Goal: Task Accomplishment & Management: Manage account settings

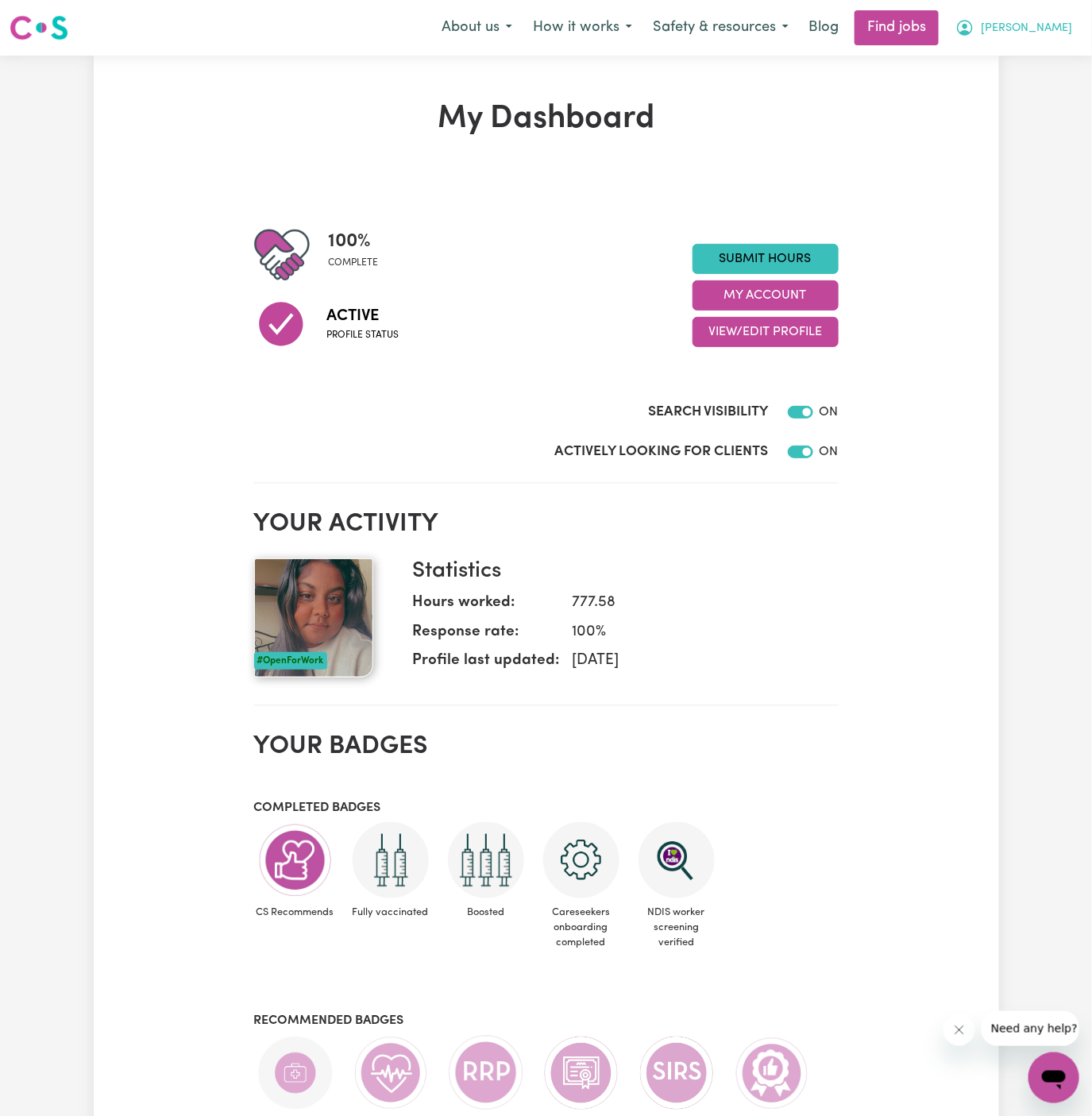
click at [1056, 25] on span "[PERSON_NAME]" at bounding box center [1027, 29] width 91 height 18
click at [1033, 57] on link "My Account" at bounding box center [1019, 61] width 126 height 30
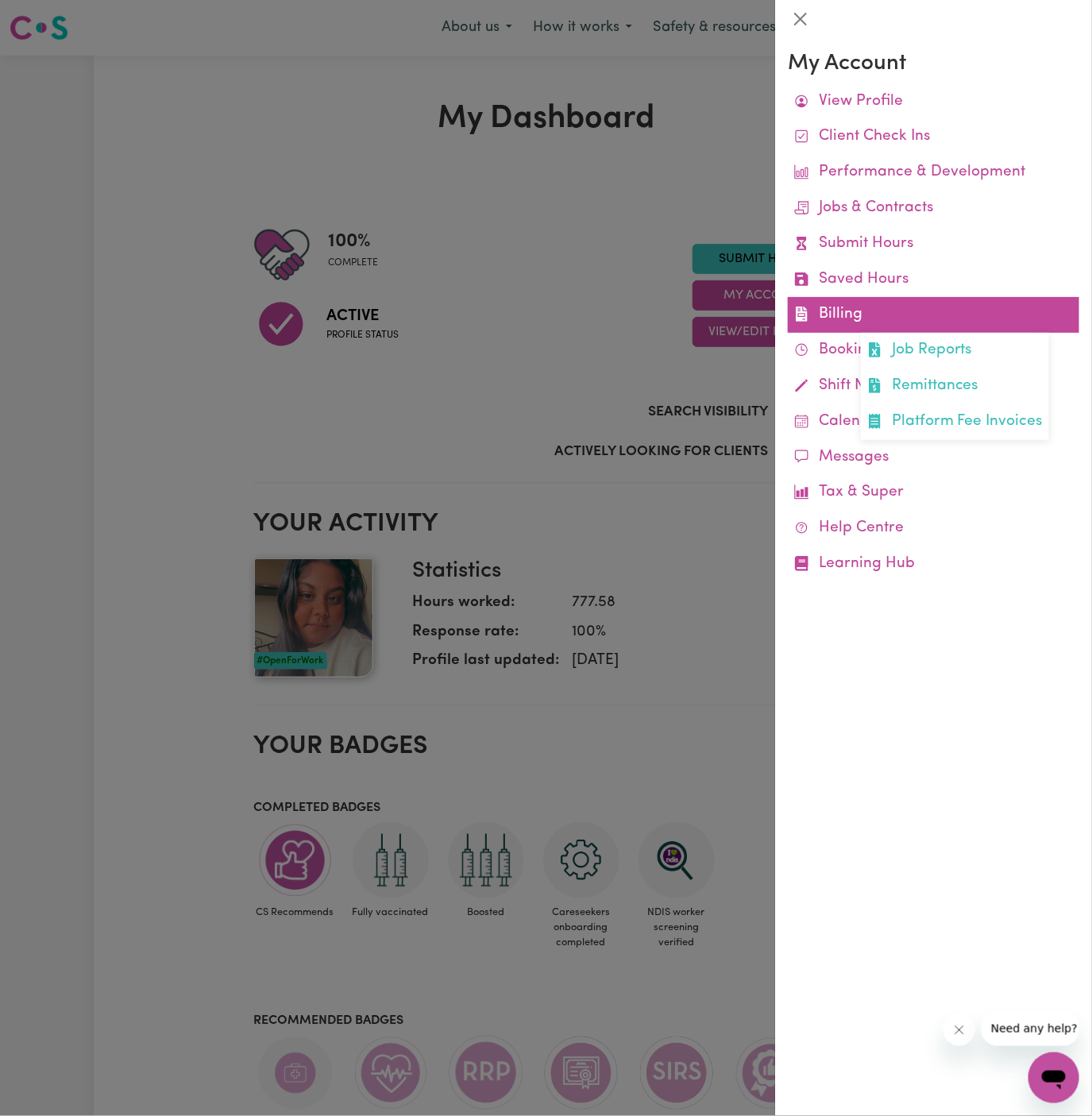
click at [839, 321] on link "Billing Job Reports Remittances Platform Fee Invoices" at bounding box center [933, 315] width 291 height 36
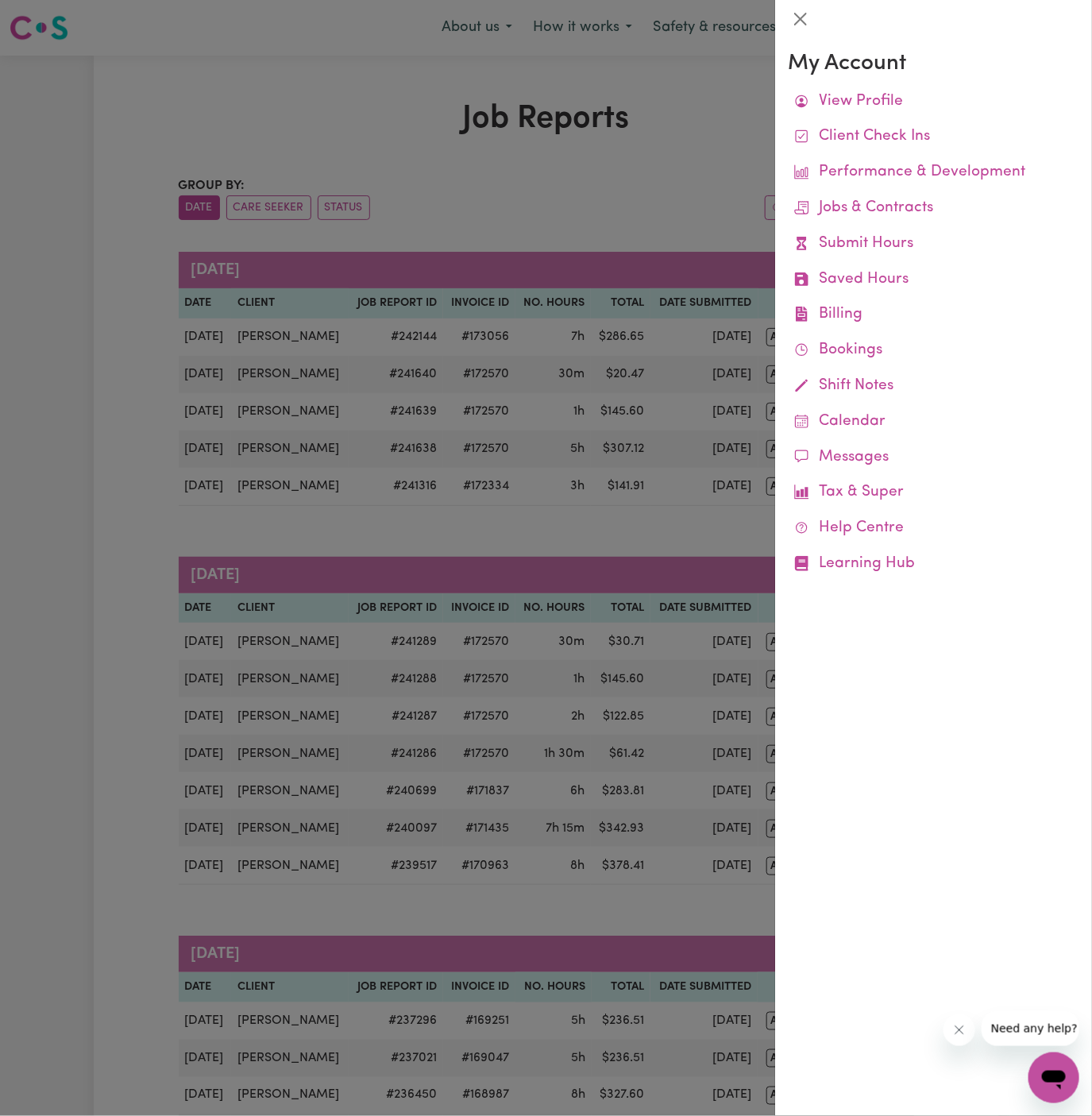
click at [542, 200] on div at bounding box center [546, 558] width 1092 height 1116
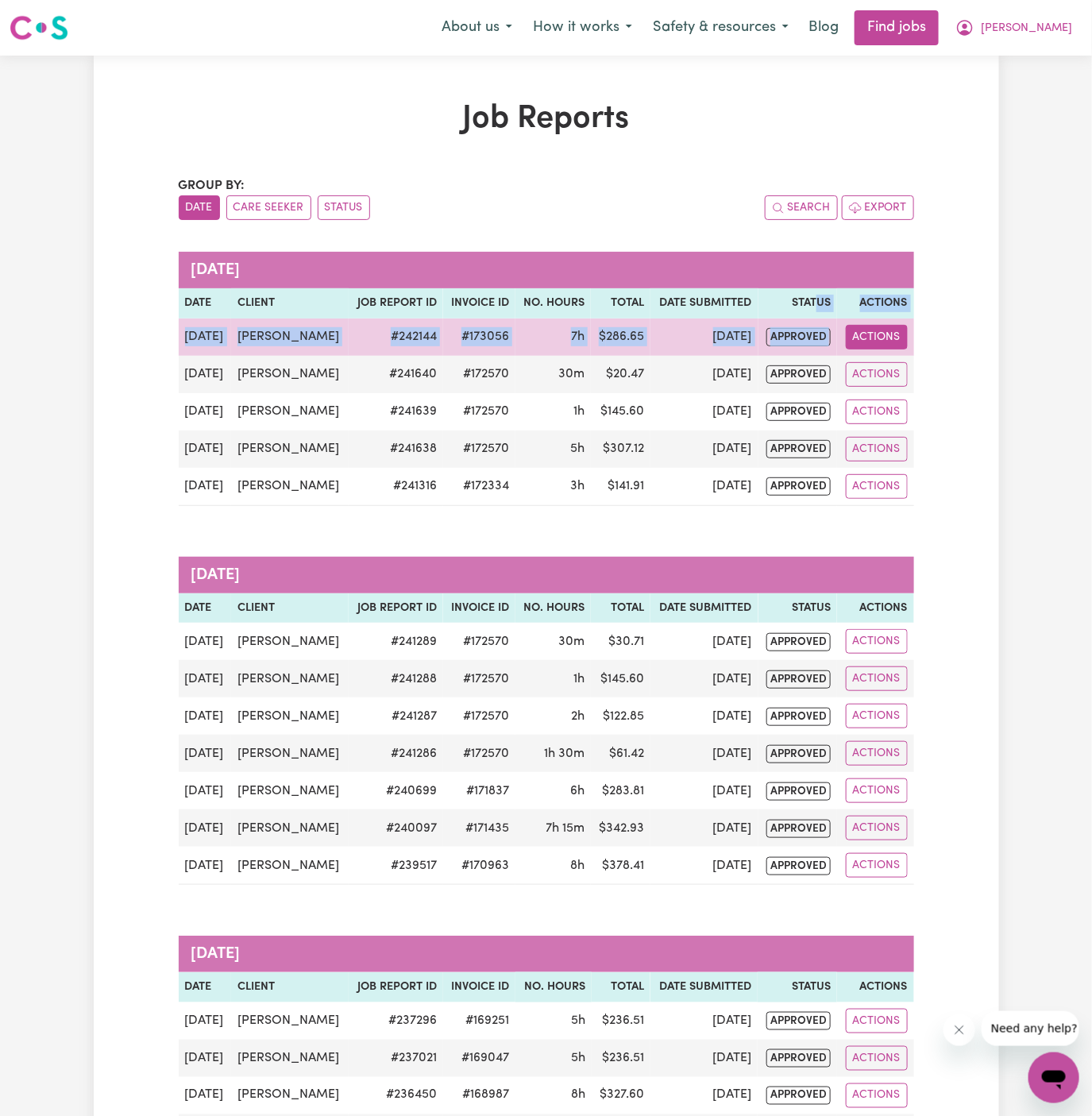
drag, startPoint x: 818, startPoint y: 309, endPoint x: 895, endPoint y: 338, distance: 82.3
click at [895, 338] on table "[DATE] Date Client Job Report ID Invoice ID No. Hours Total Date Submitted Stat…" at bounding box center [546, 379] width 735 height 254
click at [895, 338] on button "Actions" at bounding box center [876, 337] width 61 height 25
click at [925, 361] on link "View Job Report" at bounding box center [913, 374] width 136 height 32
select select "pm"
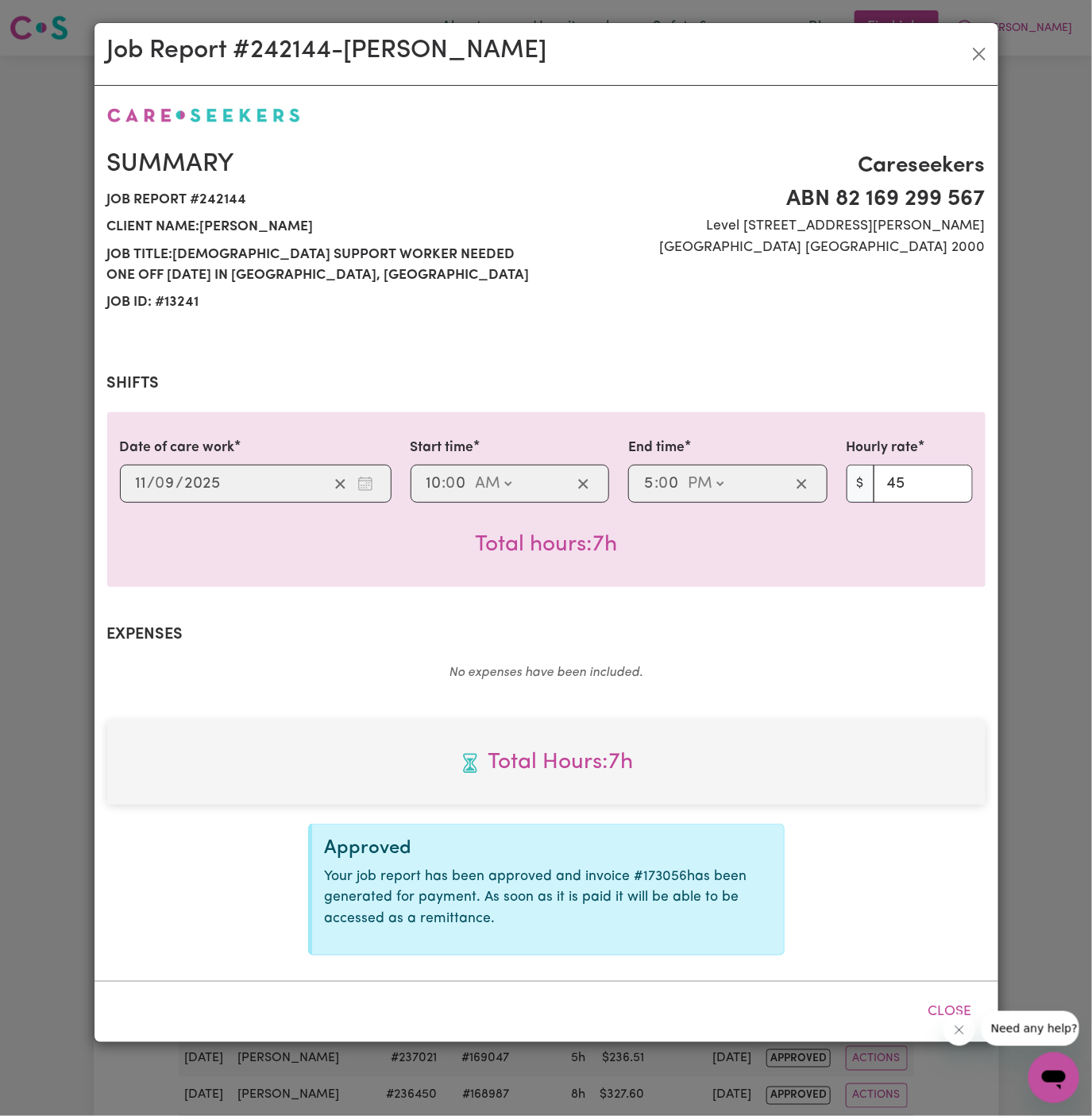
select select "45-Weekday"
click at [981, 55] on button "Close" at bounding box center [979, 55] width 26 height 26
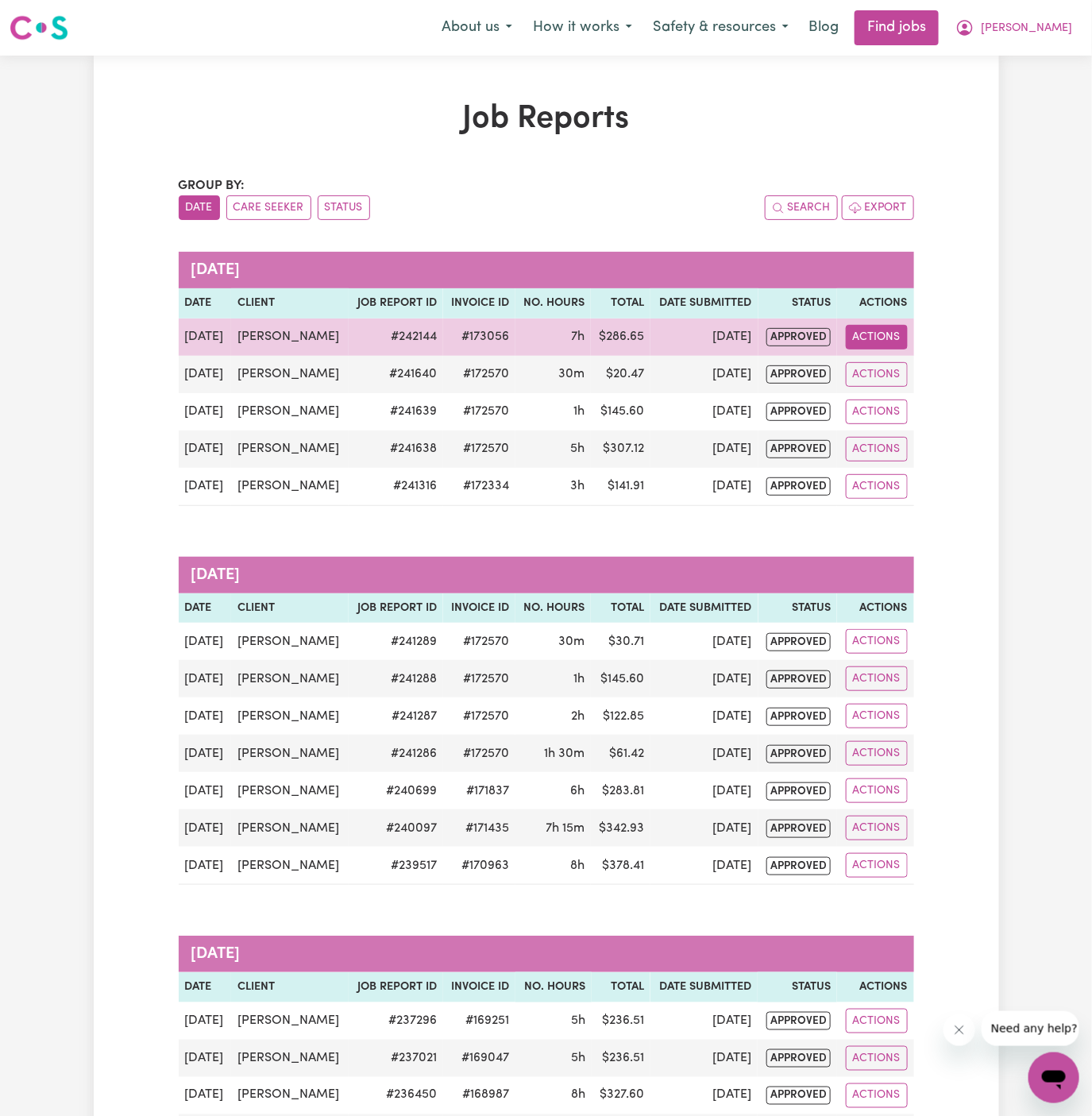
click at [880, 335] on button "Actions" at bounding box center [876, 337] width 61 height 25
click at [911, 361] on link "View Job Report" at bounding box center [913, 374] width 136 height 32
select select "pm"
select select "45-Weekday"
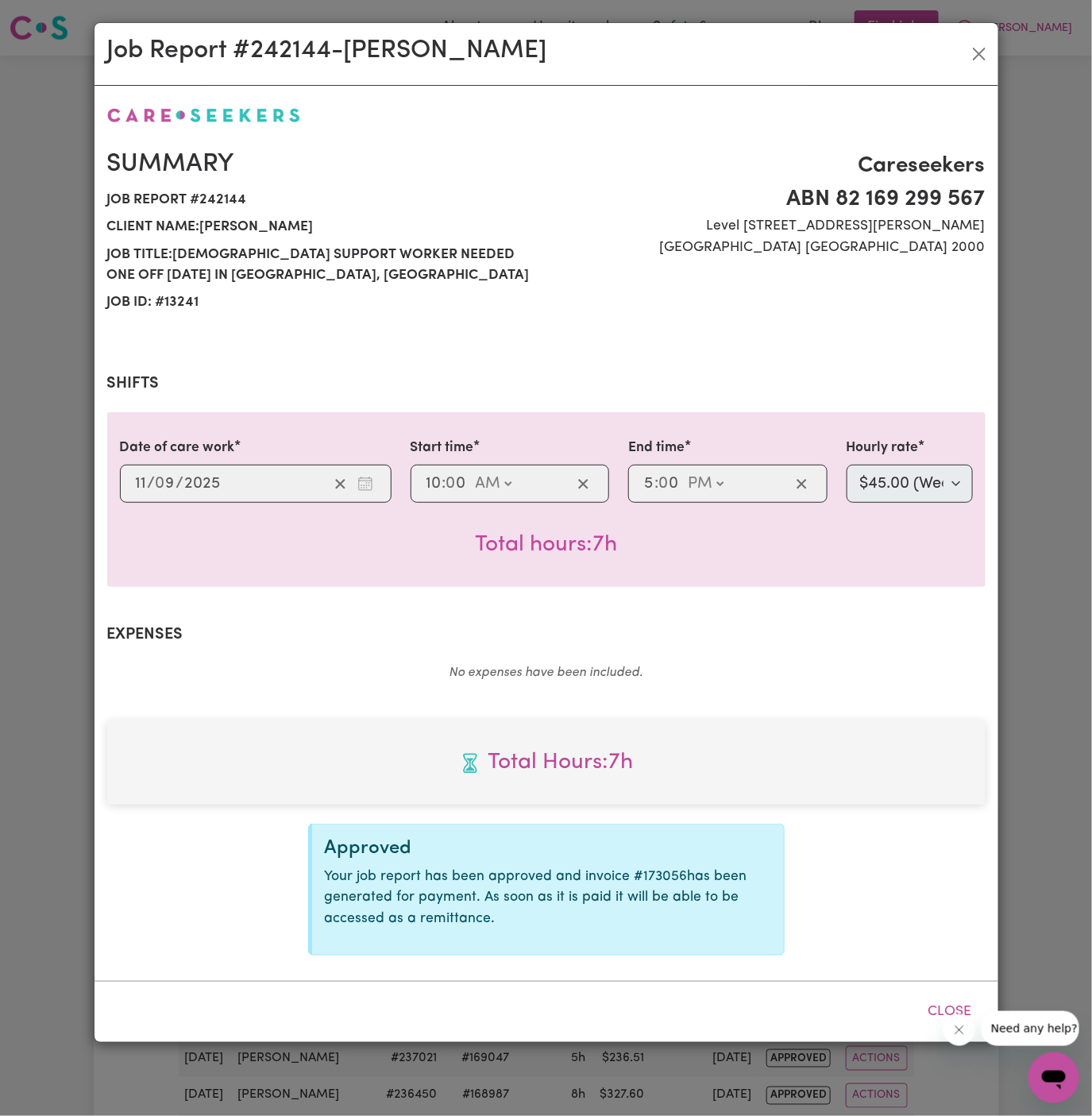
click at [189, 302] on span "Job ID: # 13241" at bounding box center [321, 302] width 429 height 27
copy span "13241"
click at [285, 336] on div "Summary Job report # 242144 Client name: [PERSON_NAME] Job title: [DEMOGRAPHIC_…" at bounding box center [546, 530] width 878 height 850
click at [986, 55] on button "Close" at bounding box center [979, 55] width 26 height 26
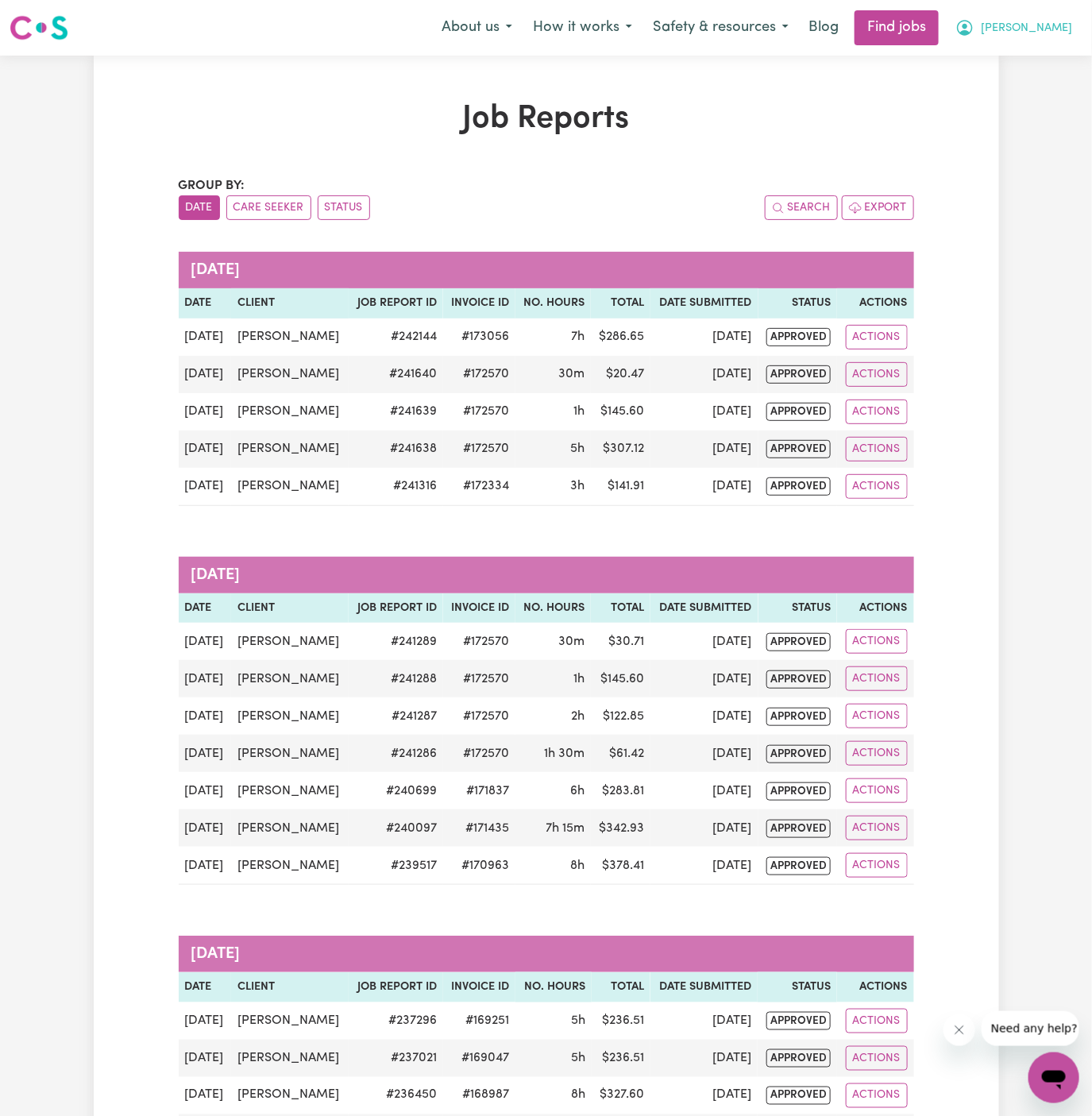
click at [1064, 34] on span "[PERSON_NAME]" at bounding box center [1027, 29] width 91 height 18
click at [1050, 97] on link "My Dashboard" at bounding box center [1019, 91] width 126 height 30
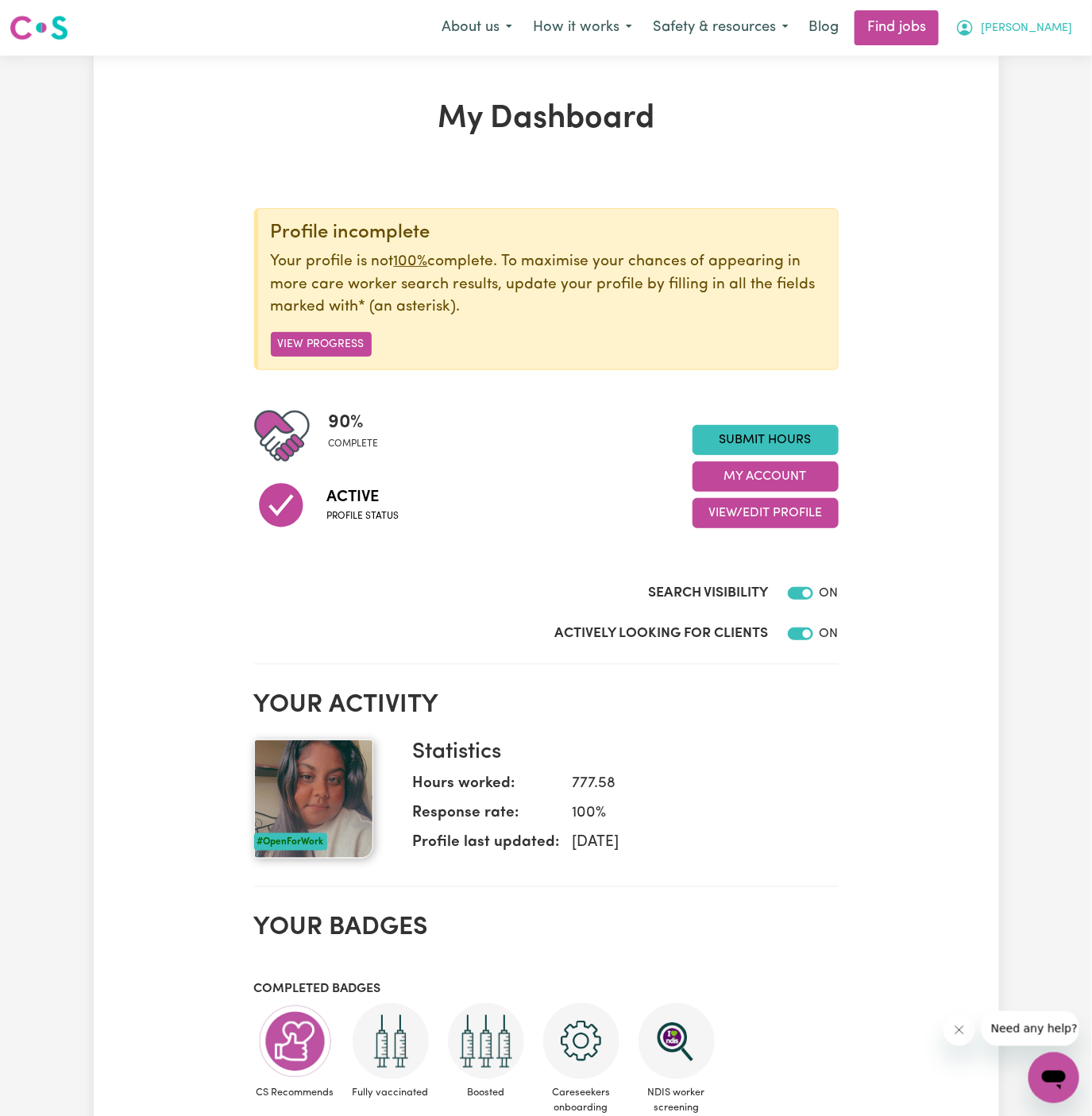
click at [1045, 26] on span "[PERSON_NAME]" at bounding box center [1027, 29] width 91 height 18
click at [1031, 114] on link "Logout" at bounding box center [1019, 121] width 126 height 30
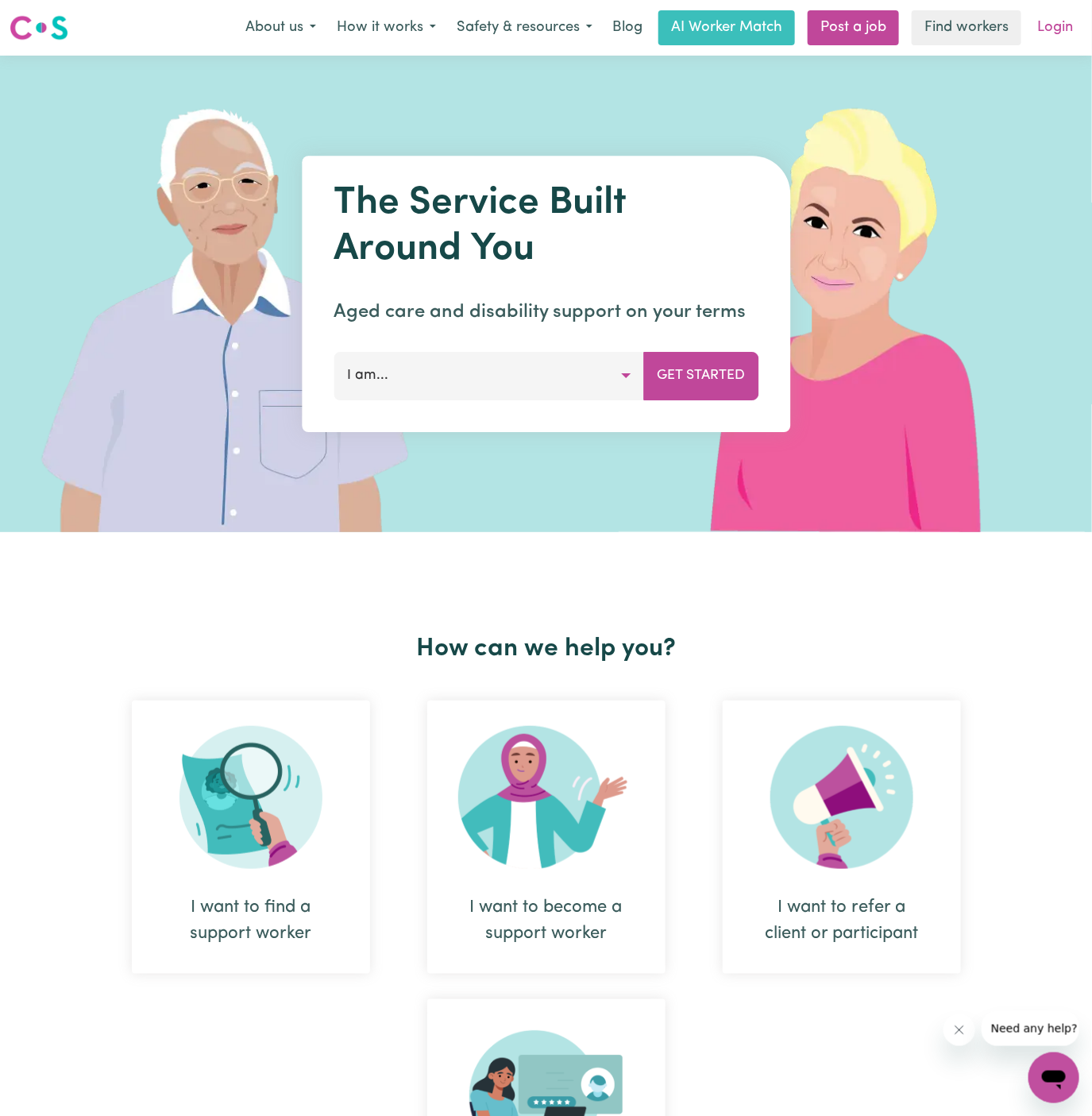
click at [1059, 30] on link "Login" at bounding box center [1054, 27] width 55 height 35
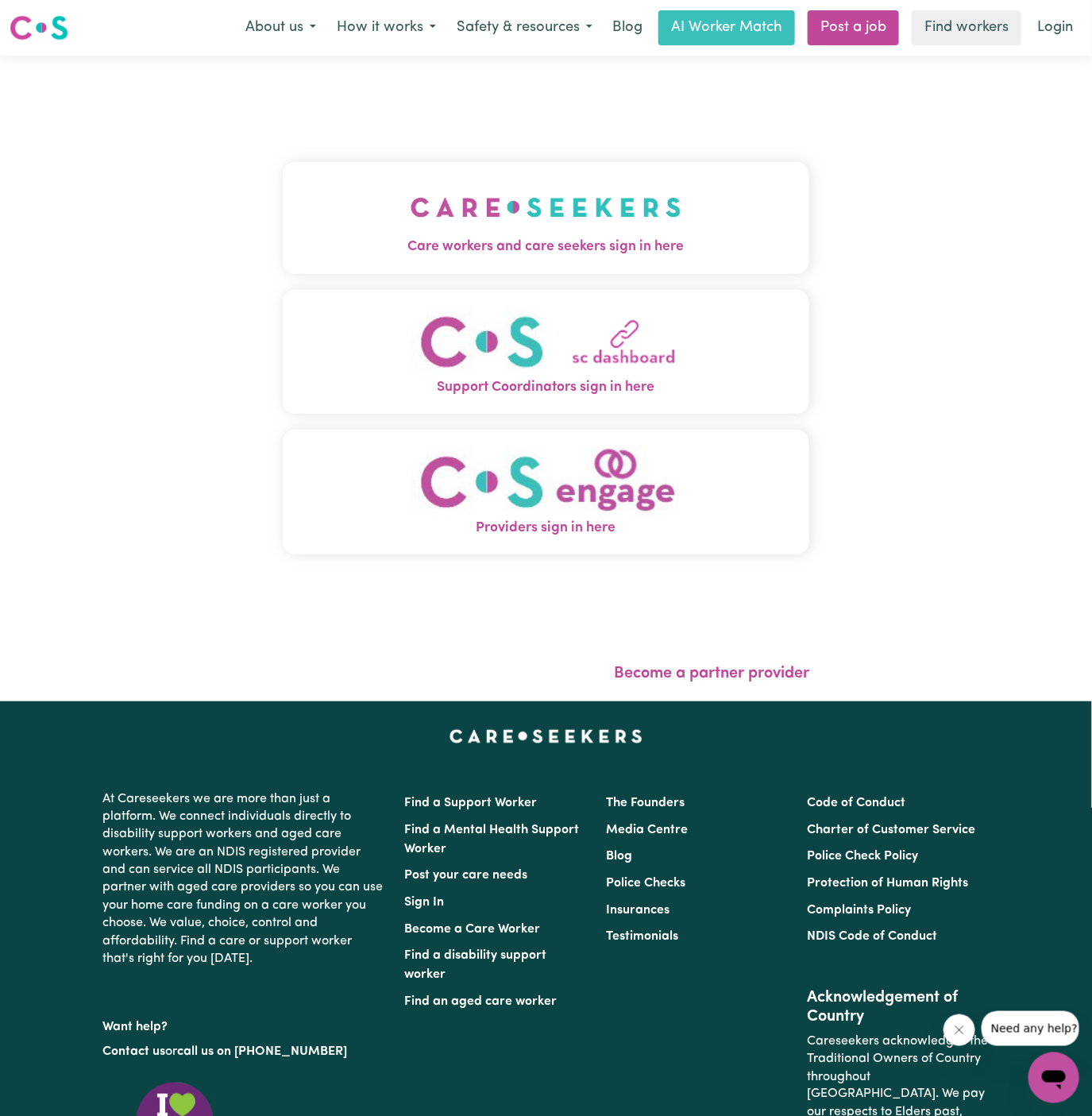
click at [633, 216] on button "Care workers and care seekers sign in here" at bounding box center [546, 217] width 527 height 111
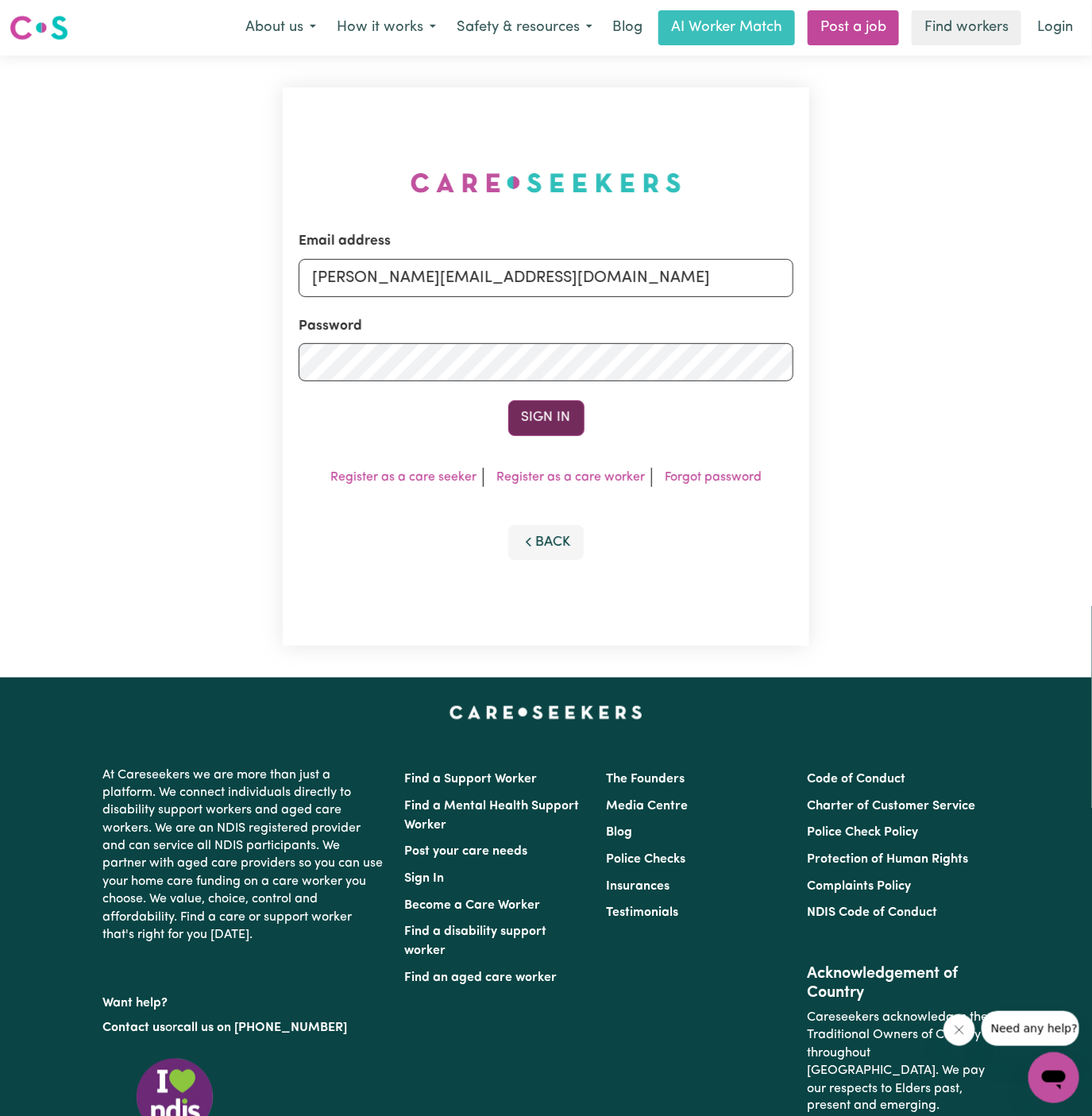
click at [565, 435] on button "Sign In" at bounding box center [546, 417] width 76 height 35
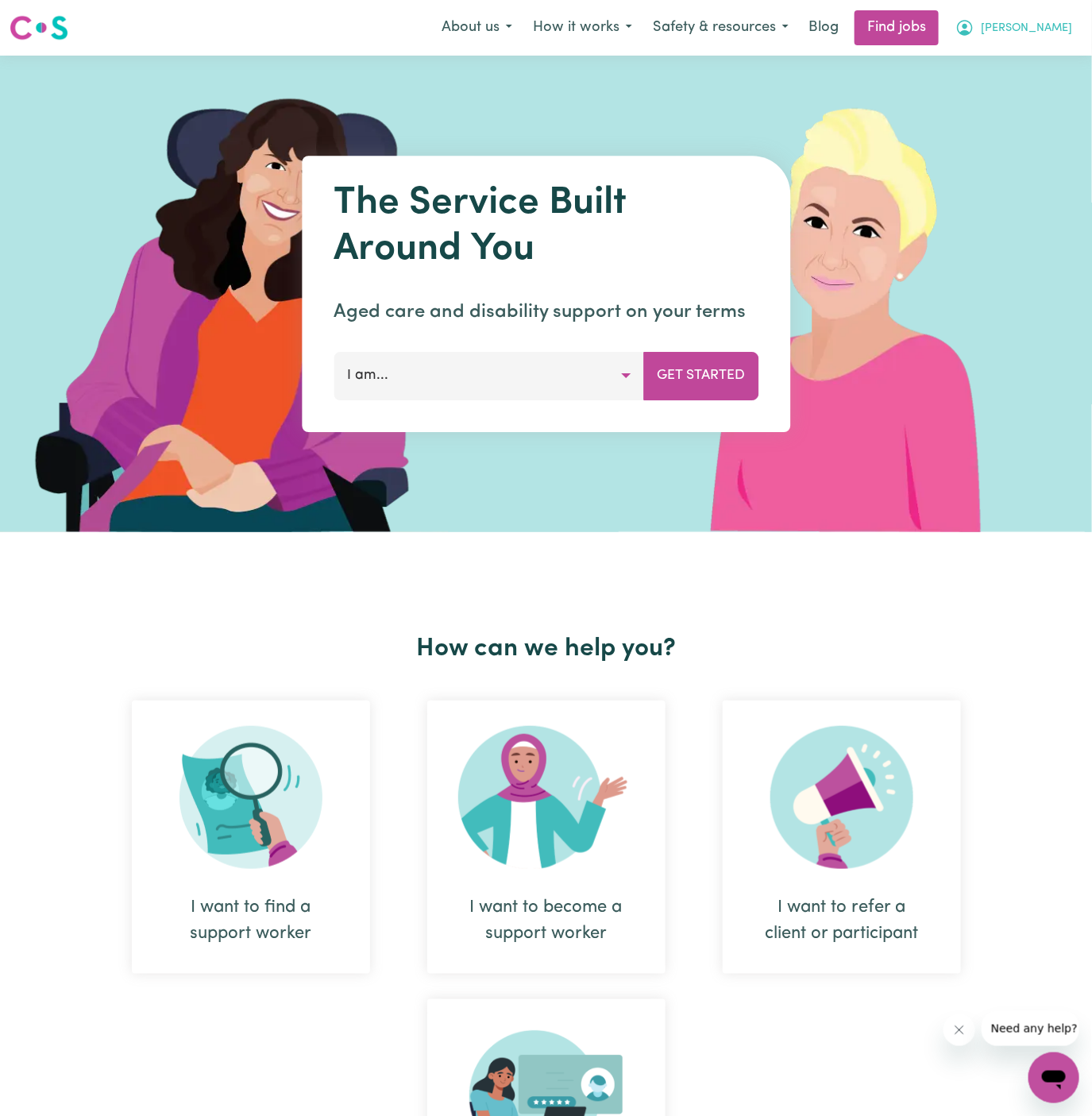
click at [1039, 24] on span "[PERSON_NAME]" at bounding box center [1027, 29] width 91 height 18
click at [1045, 126] on link "Logout" at bounding box center [1019, 121] width 126 height 30
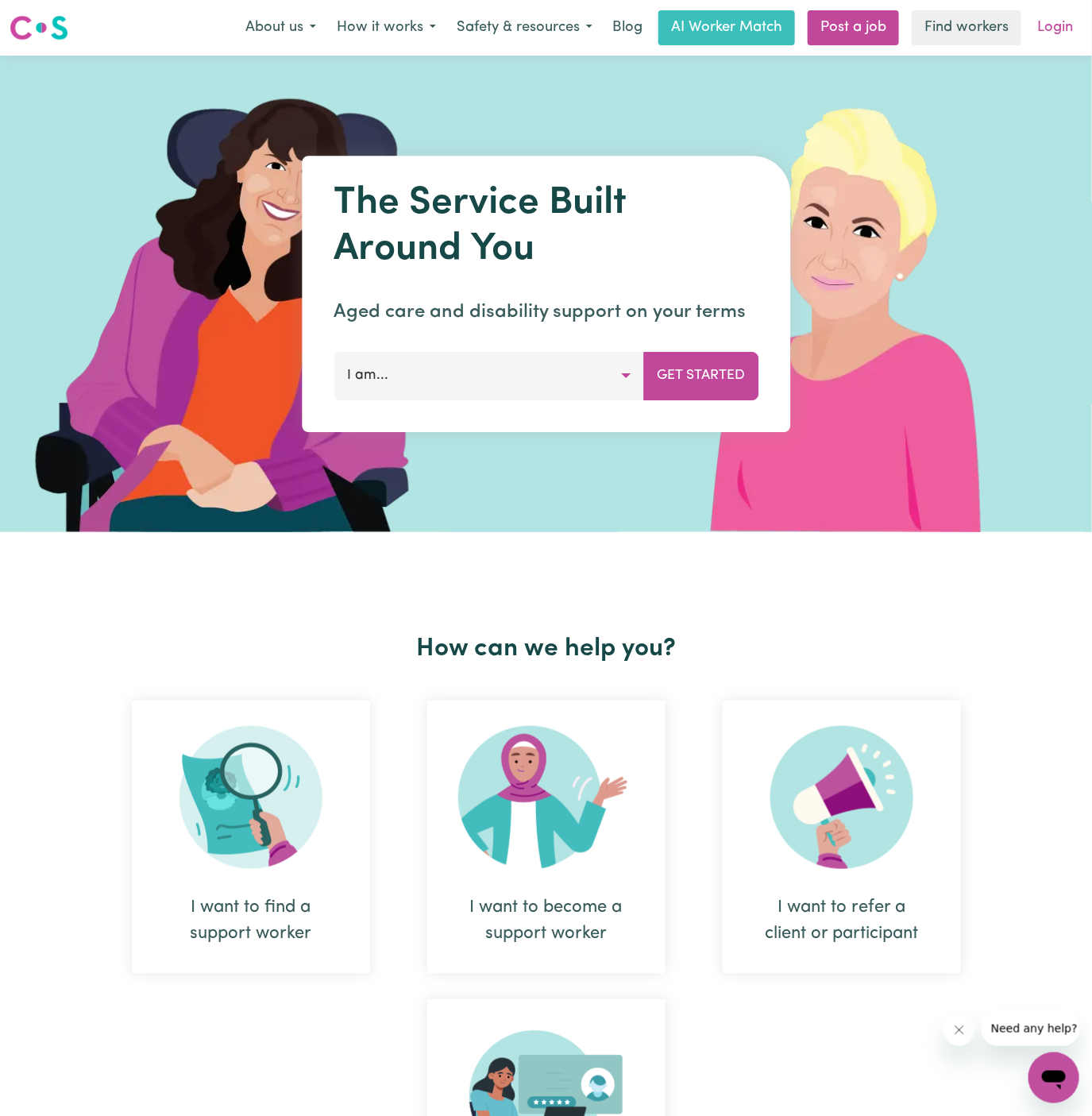
click at [1064, 34] on link "Login" at bounding box center [1054, 27] width 55 height 35
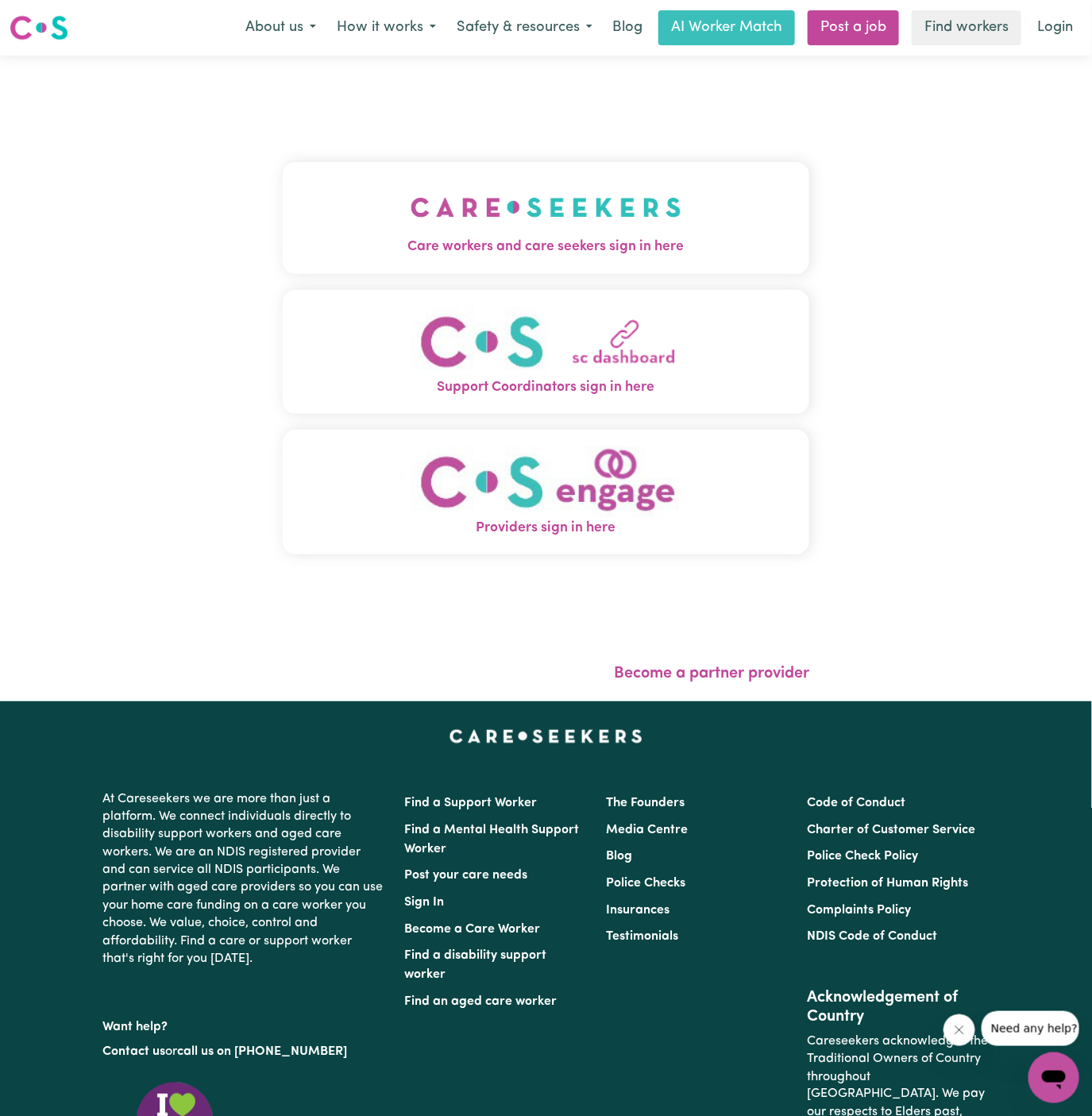
click at [587, 279] on div "Care workers and care seekers sign in here Support Coordinators sign in here Pr…" at bounding box center [546, 366] width 527 height 558
click at [633, 218] on img "Care workers and care seekers sign in here" at bounding box center [545, 206] width 271 height 58
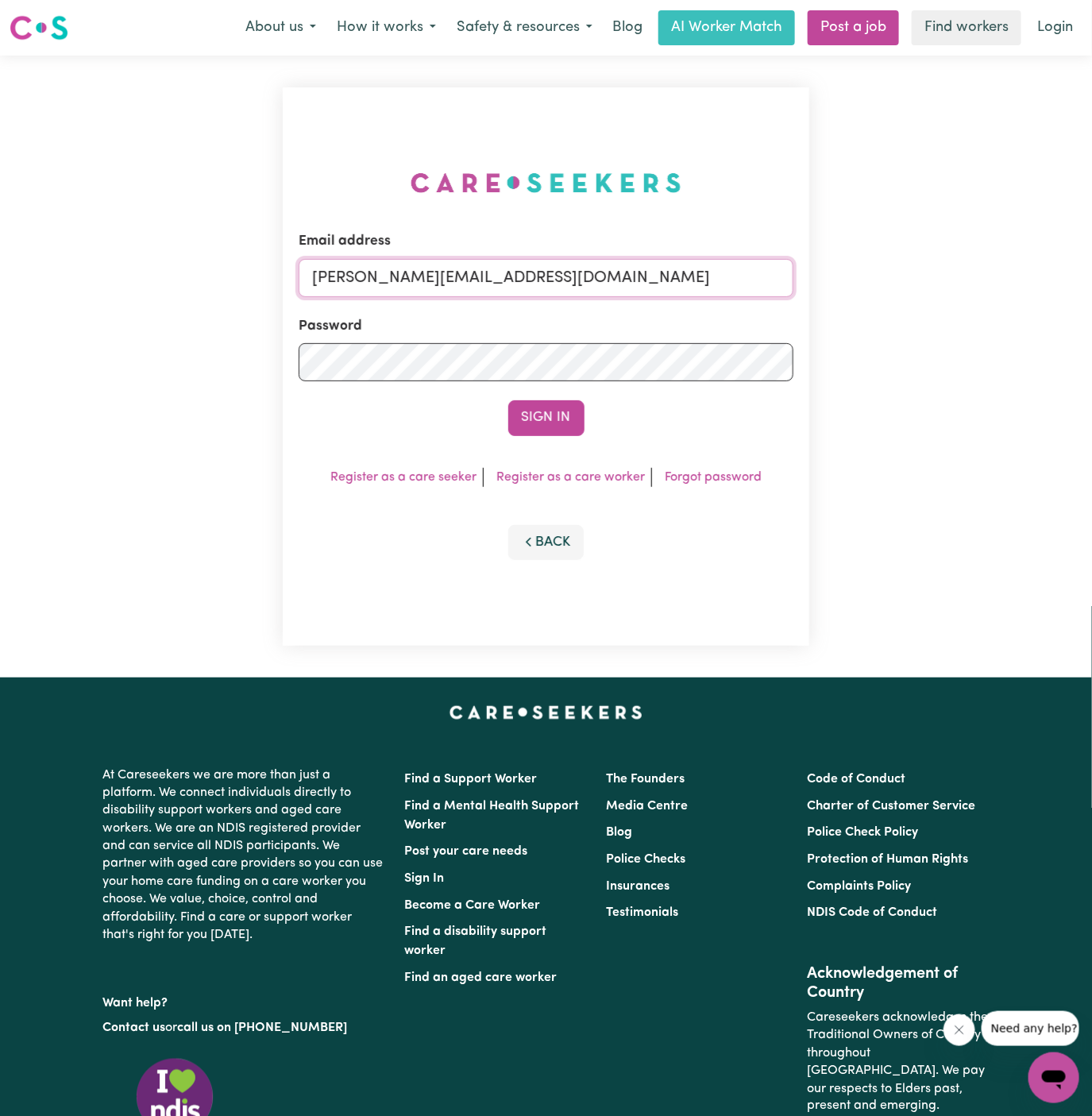
click at [583, 270] on input "[PERSON_NAME][EMAIL_ADDRESS][DOMAIN_NAME]" at bounding box center [546, 278] width 495 height 38
drag, startPoint x: 393, startPoint y: 282, endPoint x: 1112, endPoint y: 282, distance: 719.0
click at [1091, 282] on html "Menu About us How it works Safety & resources Blog AI Worker Match Post a job F…" at bounding box center [546, 680] width 1092 height 1361
type input "superuser~RaeleeneClementsLifeful@careseekers.com.au"
click at [540, 414] on button "Sign In" at bounding box center [546, 417] width 76 height 35
